Goal: Task Accomplishment & Management: Use online tool/utility

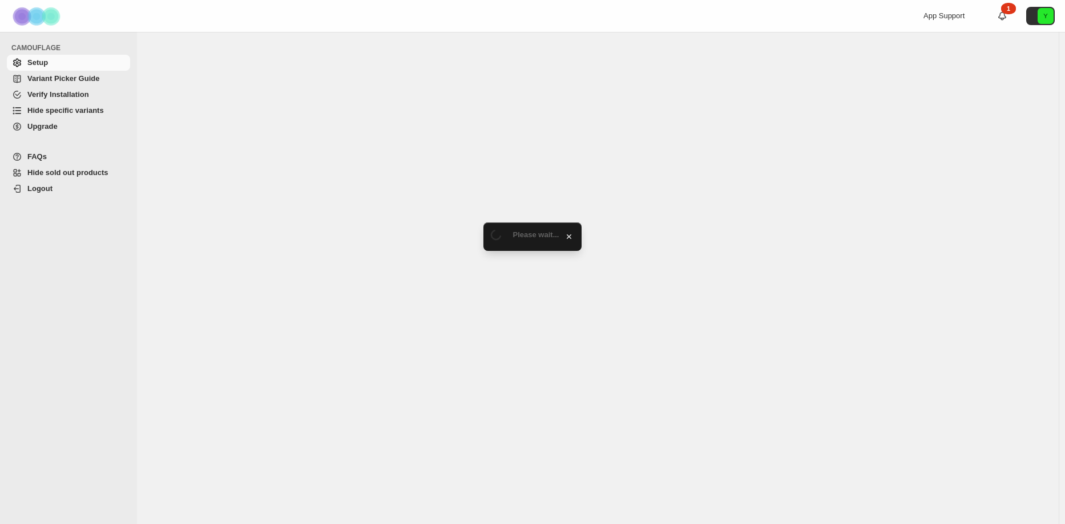
select select "******"
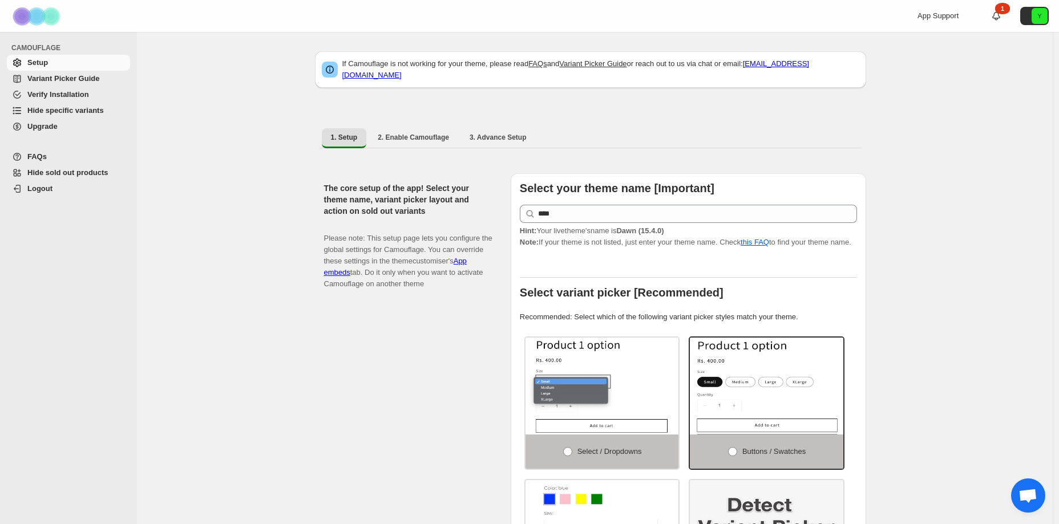
click at [69, 110] on span "Hide specific variants" at bounding box center [65, 110] width 76 height 9
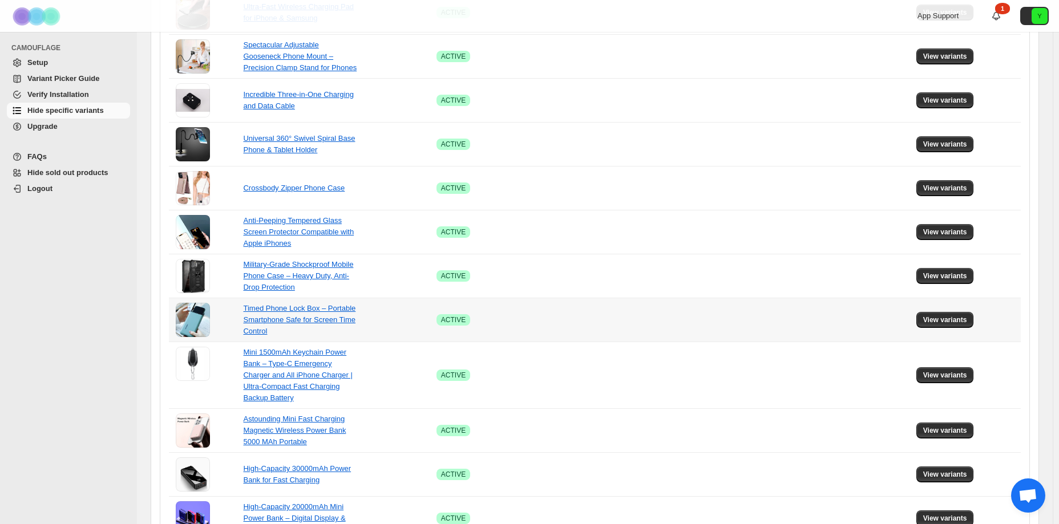
scroll to position [670, 0]
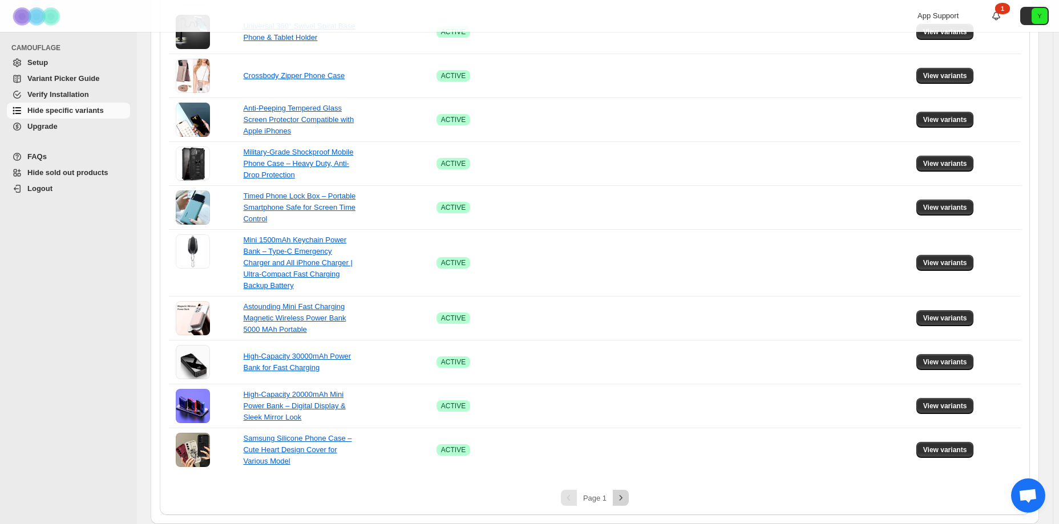
click at [622, 499] on icon "Next" at bounding box center [620, 497] width 11 height 11
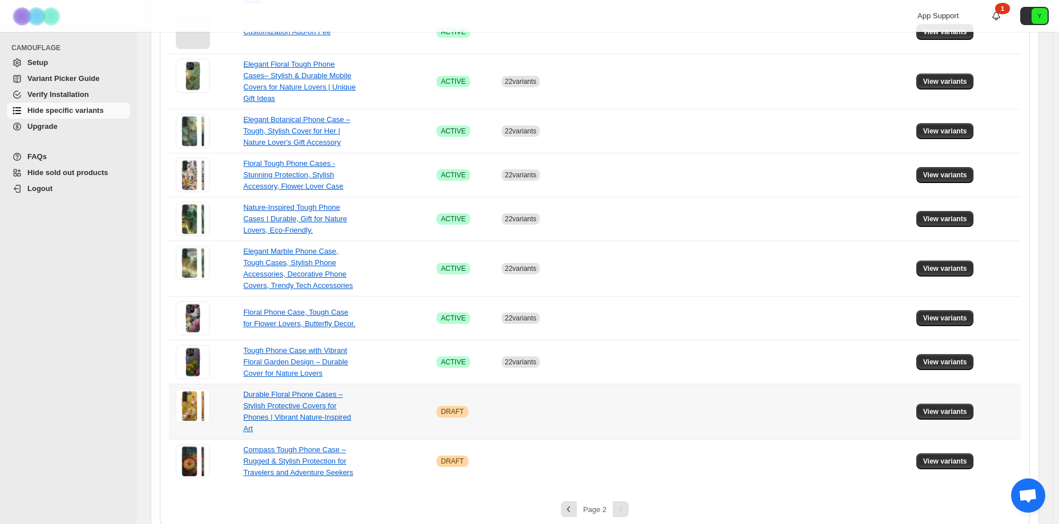
click at [647, 405] on td at bounding box center [655, 411] width 163 height 55
click at [936, 407] on span "View variants" at bounding box center [945, 411] width 44 height 9
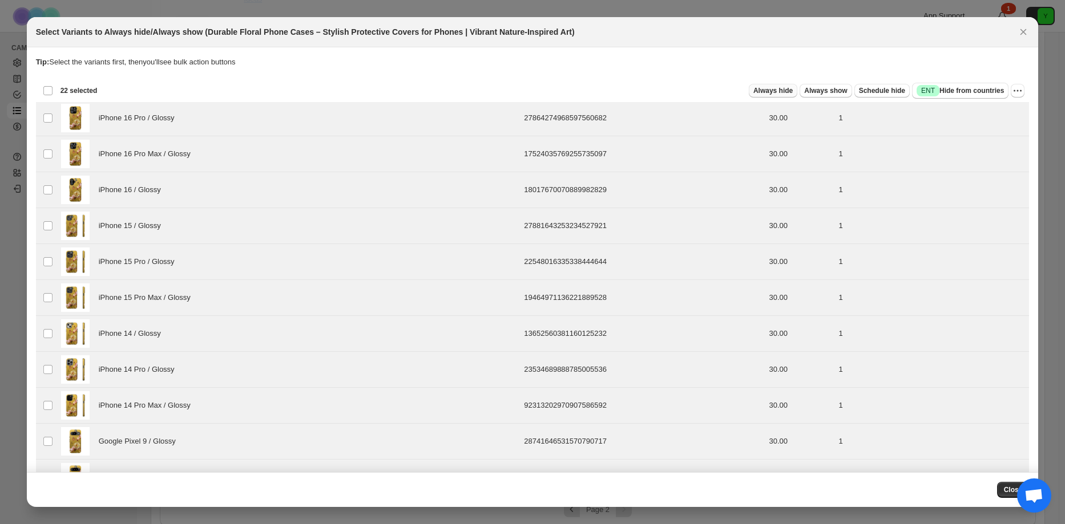
click at [780, 91] on span "Always hide" at bounding box center [772, 90] width 39 height 9
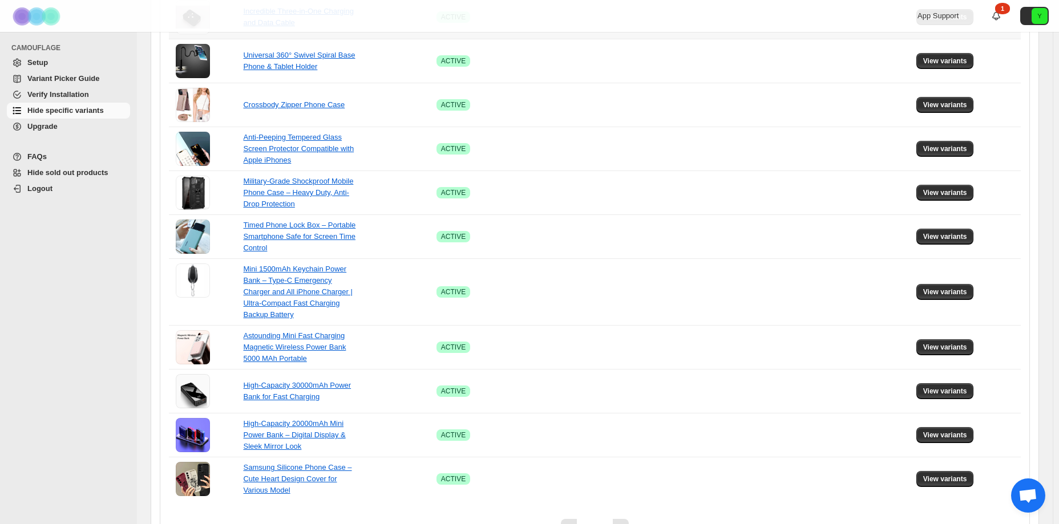
scroll to position [670, 0]
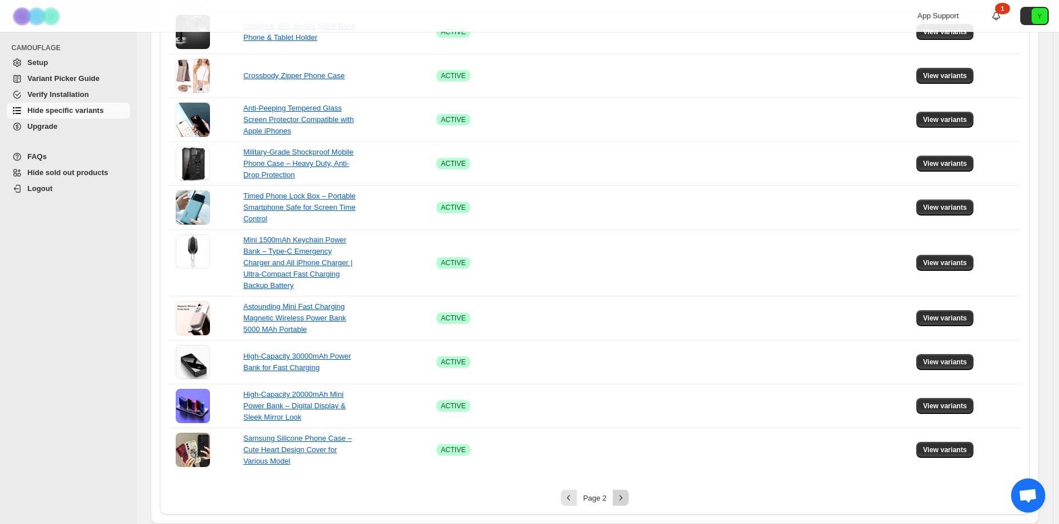
click at [620, 492] on button "Next" at bounding box center [621, 498] width 16 height 16
